Goal: Task Accomplishment & Management: Use online tool/utility

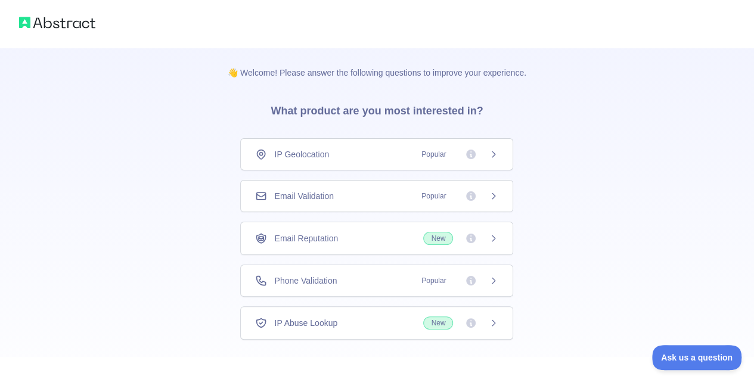
click at [333, 193] on span "Email Validation" at bounding box center [303, 196] width 59 height 12
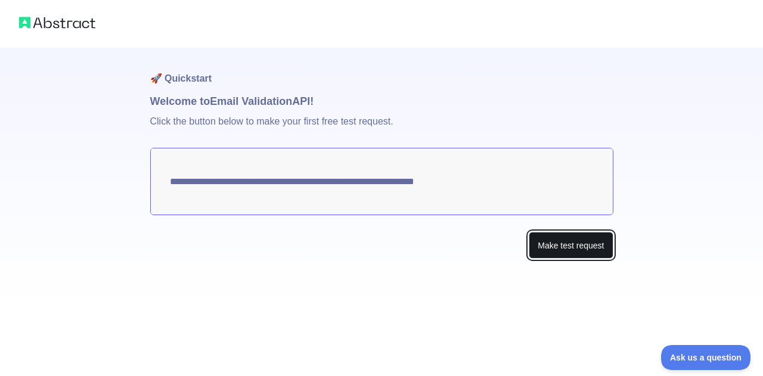
click at [559, 243] on button "Make test request" at bounding box center [571, 245] width 84 height 27
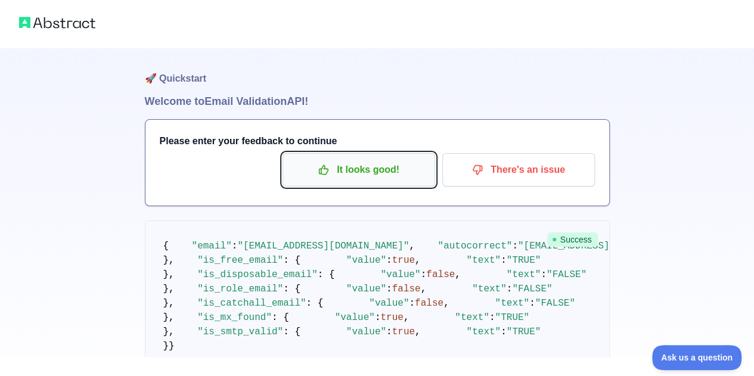
click at [370, 164] on p "It looks good!" at bounding box center [359, 170] width 135 height 20
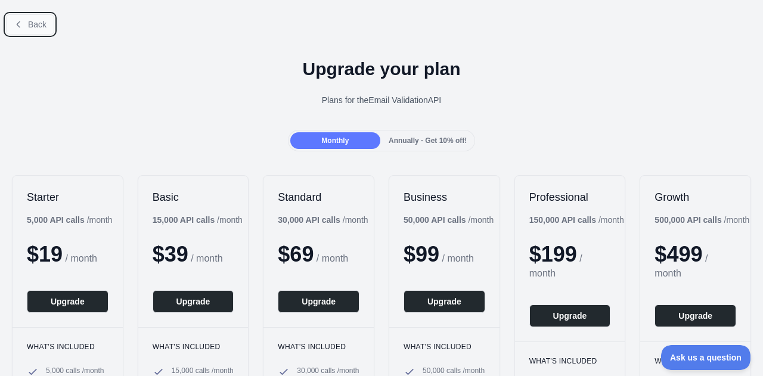
click at [32, 20] on span "Back" at bounding box center [37, 25] width 18 height 10
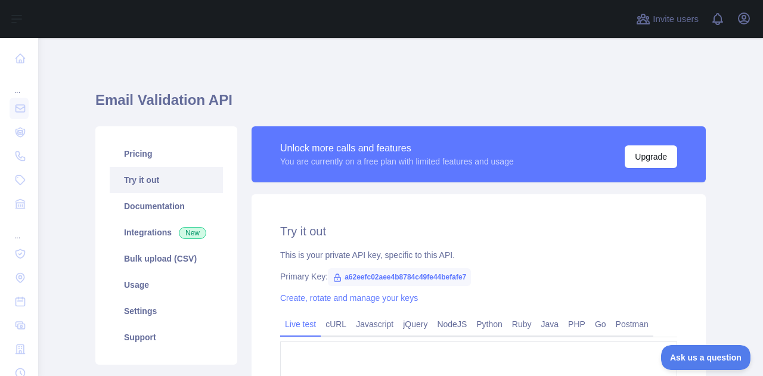
type textarea "**********"
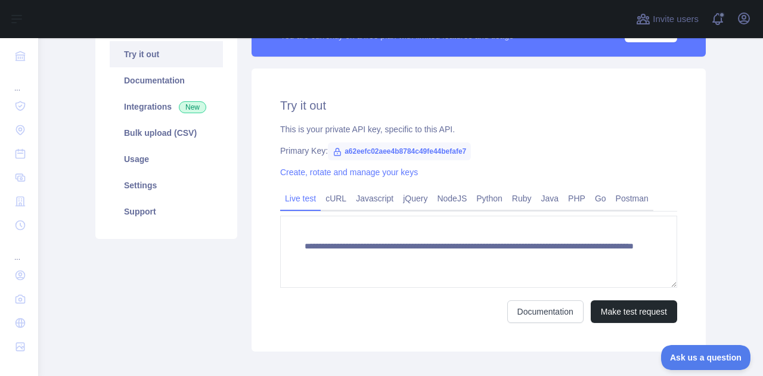
scroll to position [126, 0]
drag, startPoint x: 337, startPoint y: 147, endPoint x: 466, endPoint y: 148, distance: 128.2
click at [466, 148] on div "Primary Key: a62eefc02aee4b8784c49fe44befafe7" at bounding box center [478, 150] width 397 height 12
copy span "a62eefc02aee4b8784c49fe44befafe7"
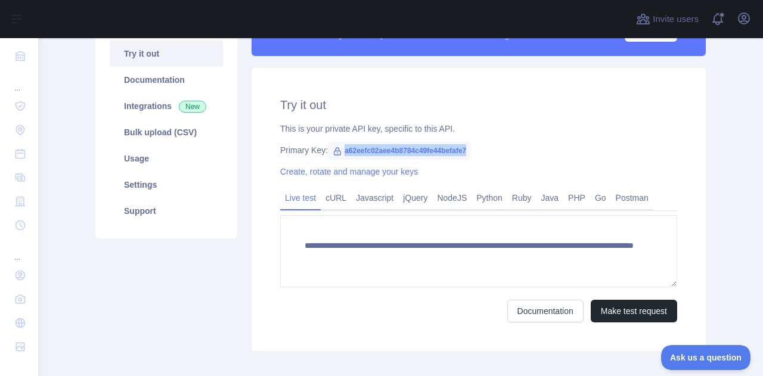
click at [371, 151] on span "a62eefc02aee4b8784c49fe44befafe7" at bounding box center [399, 151] width 143 height 18
drag, startPoint x: 339, startPoint y: 154, endPoint x: 460, endPoint y: 148, distance: 121.2
click at [460, 148] on span "a62eefc02aee4b8784c49fe44befafe7" at bounding box center [399, 151] width 143 height 18
copy span "a62eefc02aee4b8784c49fe44befafe7"
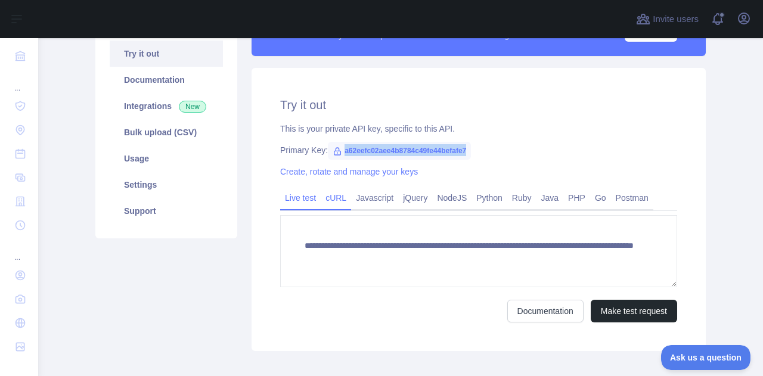
scroll to position [0, 0]
